Goal: Task Accomplishment & Management: Use online tool/utility

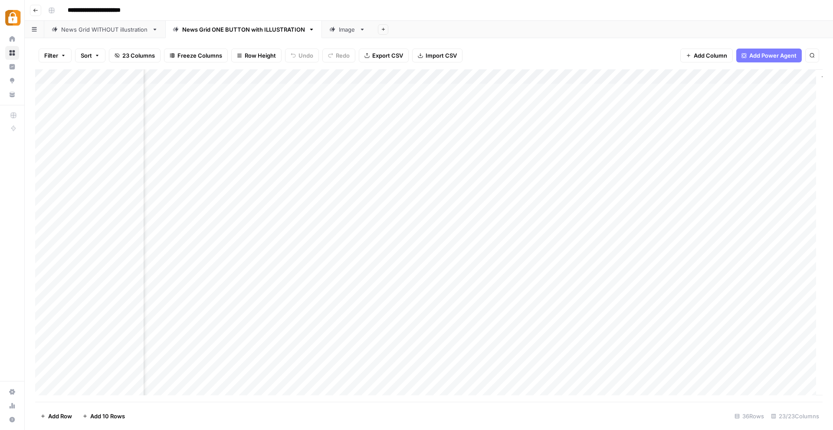
scroll to position [0, 1129]
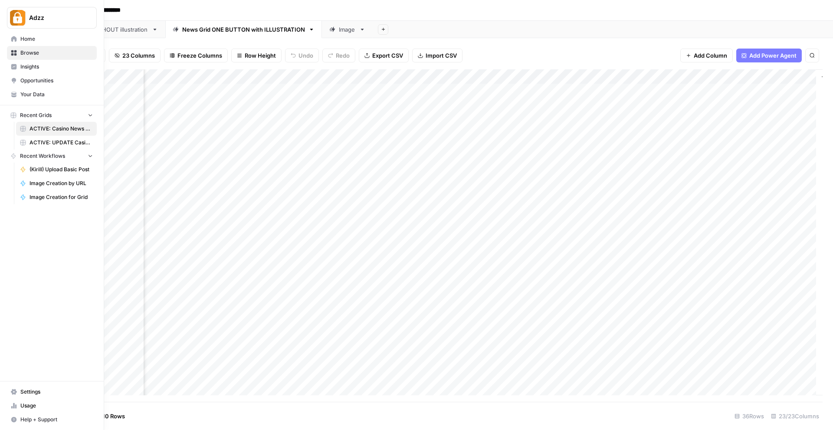
click at [12, 38] on icon at bounding box center [14, 39] width 6 height 6
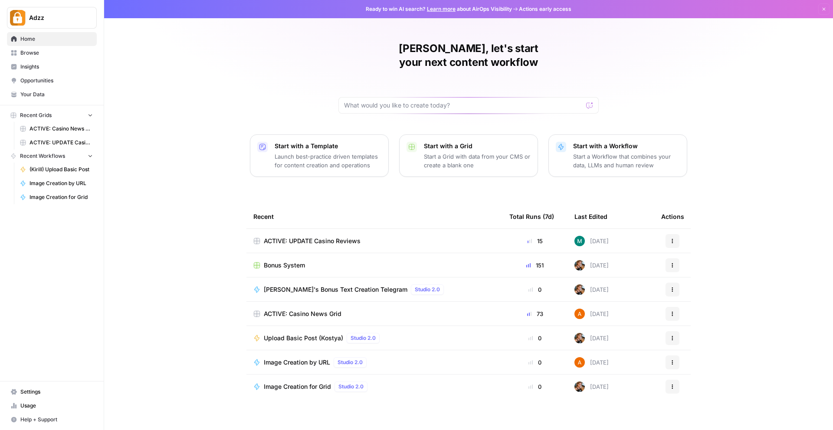
click at [304, 237] on span "ACTIVE: UPDATE Casino Reviews" at bounding box center [312, 241] width 97 height 9
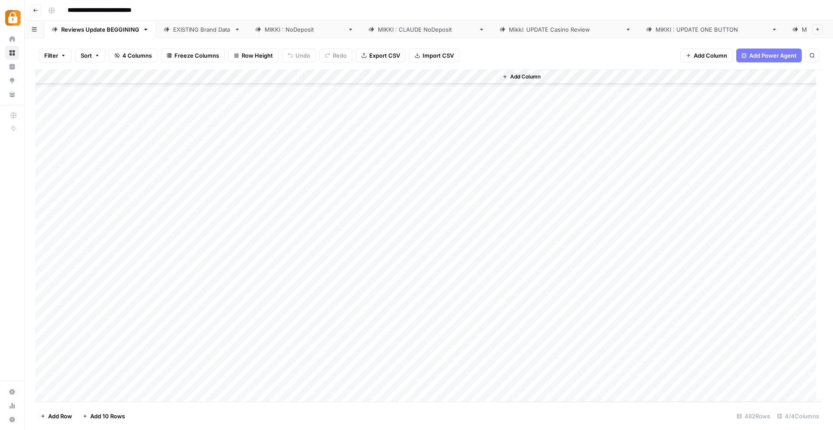
scroll to position [6807, 0]
click at [185, 348] on div "Add Column" at bounding box center [429, 235] width 788 height 333
click at [196, 330] on div "Add Column" at bounding box center [429, 235] width 788 height 333
click at [656, 27] on div "[PERSON_NAME] : UPDATE ONE BUTTON" at bounding box center [712, 29] width 112 height 9
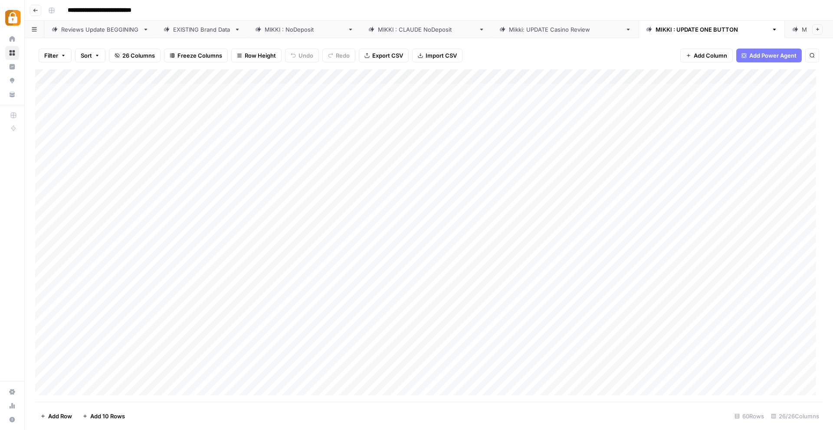
click at [298, 30] on div "[PERSON_NAME] : NoDeposit" at bounding box center [304, 29] width 79 height 9
click at [321, 194] on div "Add Column" at bounding box center [429, 235] width 788 height 333
click at [512, 187] on div "Add Column" at bounding box center [429, 235] width 788 height 333
click at [519, 194] on div "Add Column" at bounding box center [429, 235] width 788 height 333
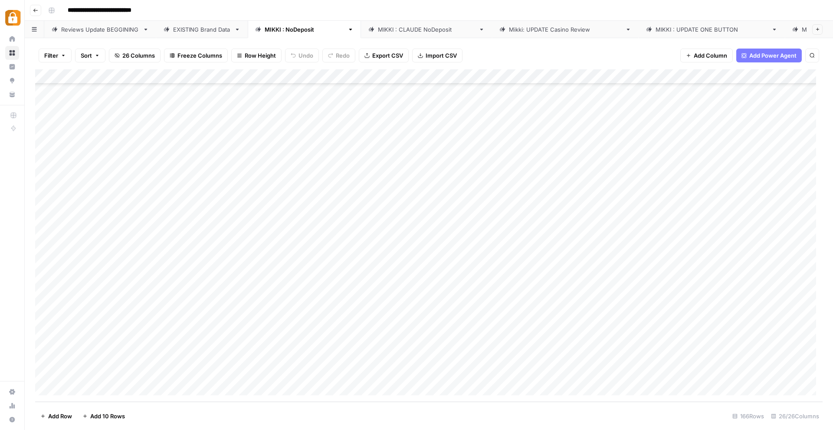
click at [564, 199] on div "Add Column" at bounding box center [429, 235] width 788 height 333
click at [763, 198] on div "Add Column" at bounding box center [429, 235] width 788 height 333
drag, startPoint x: 736, startPoint y: 223, endPoint x: 701, endPoint y: 215, distance: 36.0
click at [701, 215] on textarea "**********" at bounding box center [742, 210] width 174 height 38
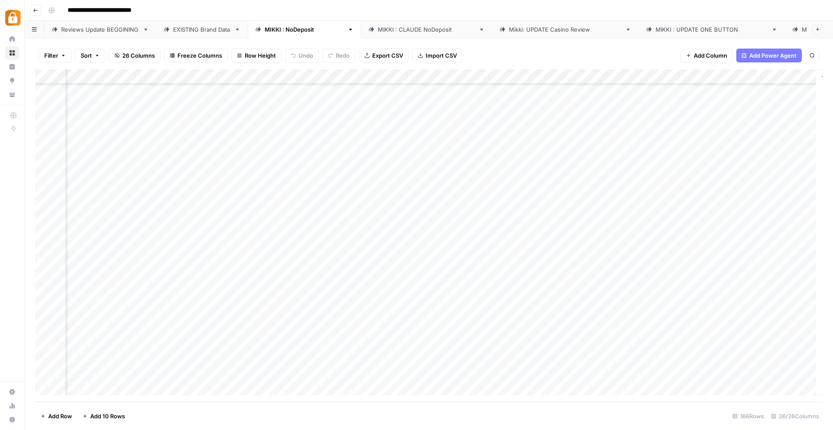
click at [193, 207] on div "Add Column" at bounding box center [429, 235] width 788 height 333
click at [443, 213] on div "Add Column" at bounding box center [429, 235] width 788 height 333
click at [434, 225] on div "Add Column" at bounding box center [429, 235] width 788 height 333
click at [581, 213] on div "Add Column" at bounding box center [429, 235] width 788 height 333
click at [757, 209] on div "Add Column" at bounding box center [429, 235] width 788 height 333
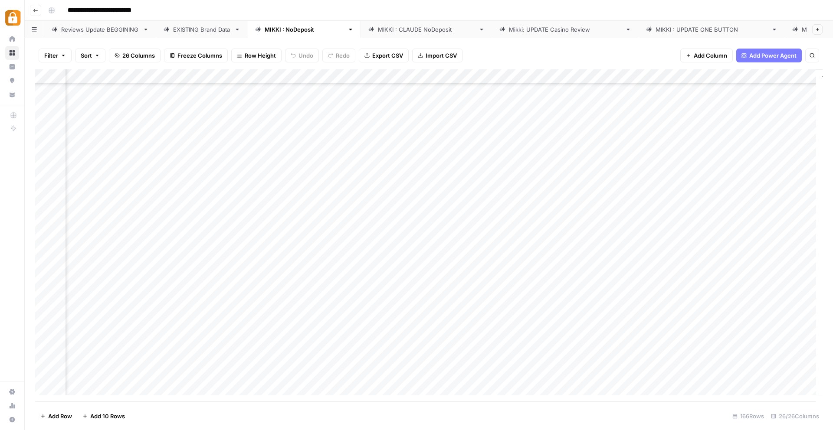
click at [757, 210] on div "Add Column" at bounding box center [429, 235] width 788 height 333
drag, startPoint x: 737, startPoint y: 236, endPoint x: 699, endPoint y: 228, distance: 38.5
click at [699, 228] on textarea "**********" at bounding box center [742, 225] width 174 height 38
